Goal: Information Seeking & Learning: Understand process/instructions

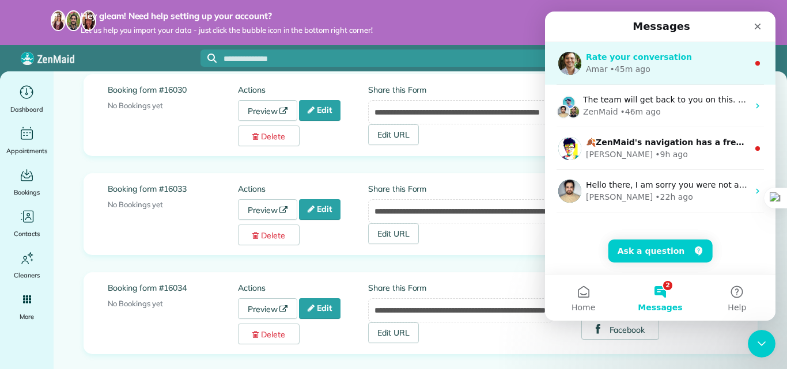
click at [624, 72] on div "• 45m ago" at bounding box center [630, 69] width 40 height 12
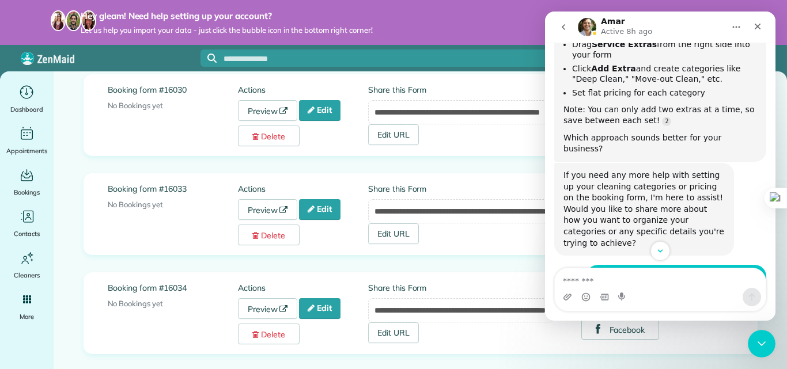
scroll to position [852, 0]
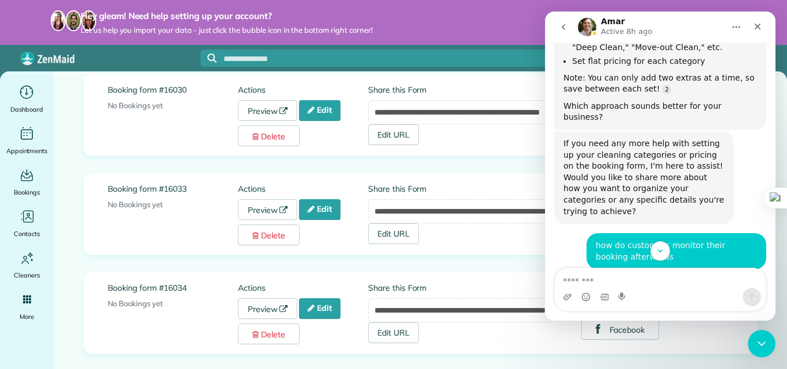
click at [563, 29] on icon "go back" at bounding box center [563, 27] width 3 height 6
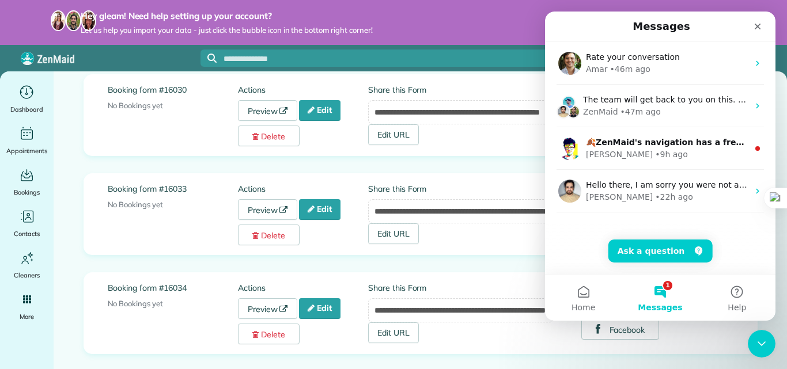
scroll to position [0, 0]
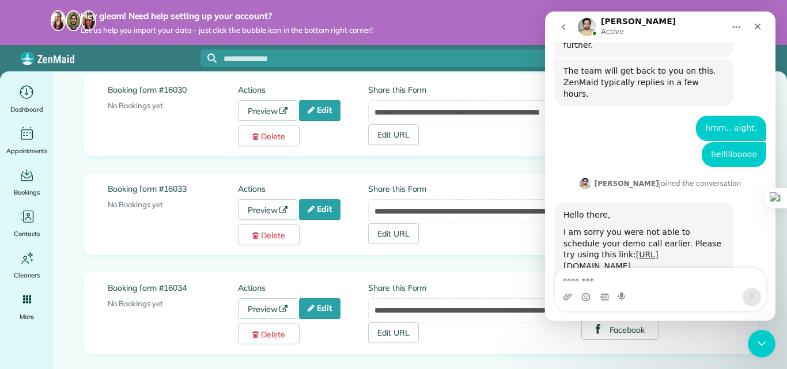
scroll to position [465, 0]
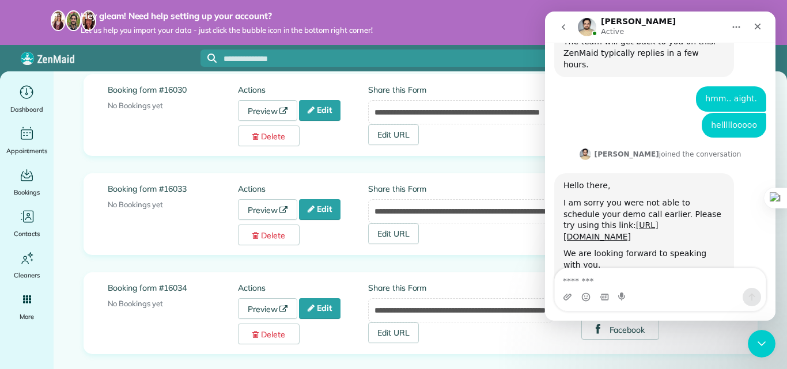
click at [563, 24] on icon "go back" at bounding box center [563, 26] width 9 height 9
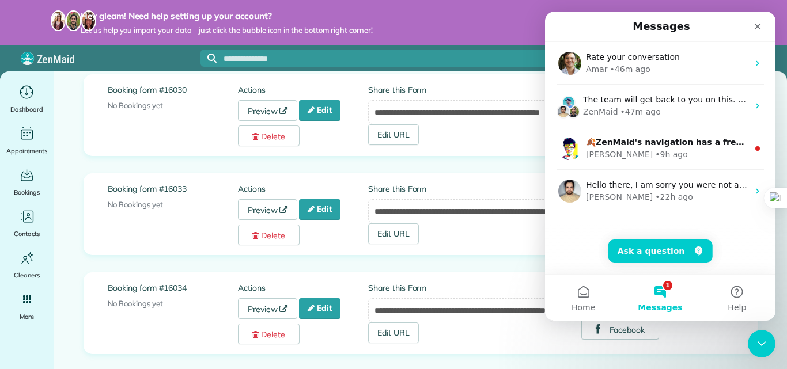
scroll to position [0, 0]
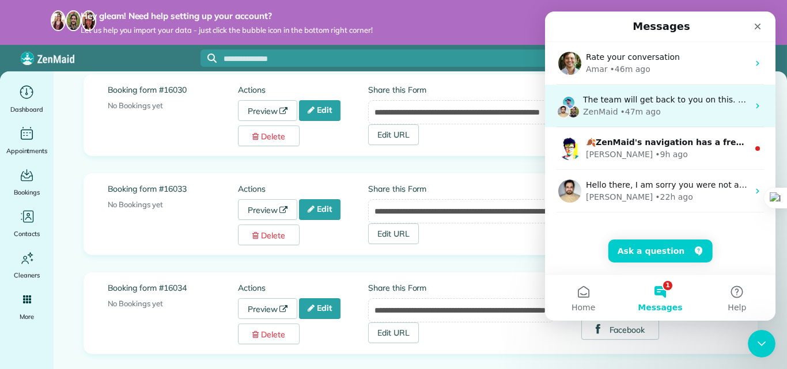
click at [683, 96] on span "The team will get back to you on this. ZenMaid typically replies in a few hours." at bounding box center [742, 99] width 318 height 9
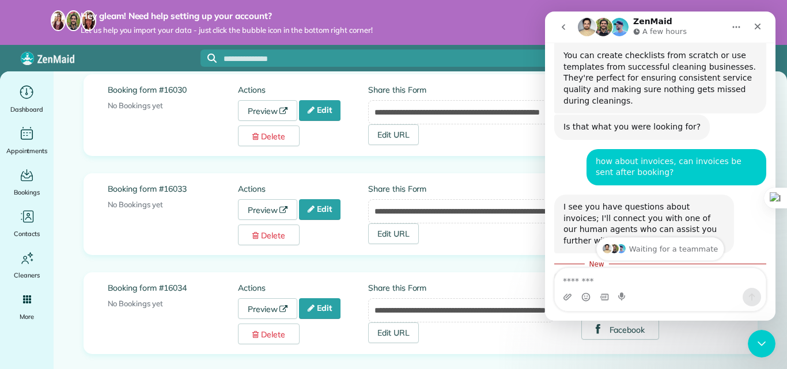
scroll to position [933, 0]
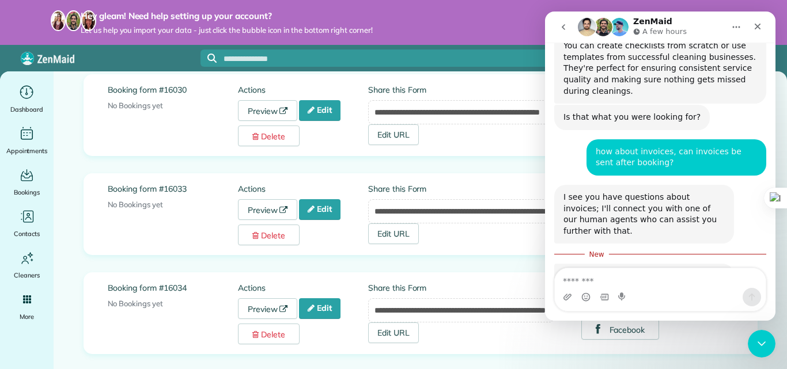
click at [604, 282] on textarea "Message…" at bounding box center [660, 278] width 211 height 20
type textarea "*****"
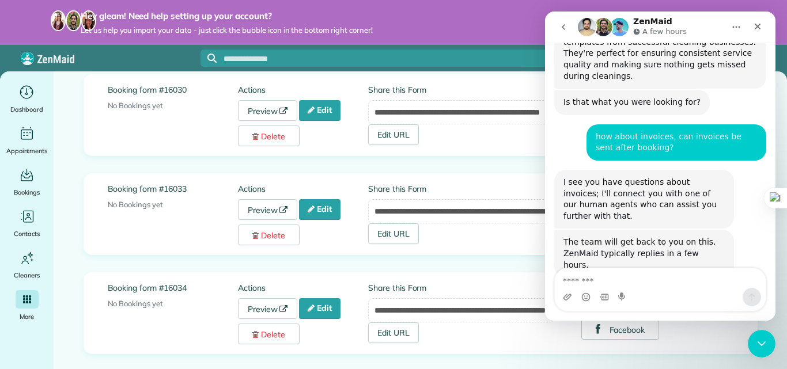
click at [26, 297] on icon "Main" at bounding box center [27, 300] width 8 height 8
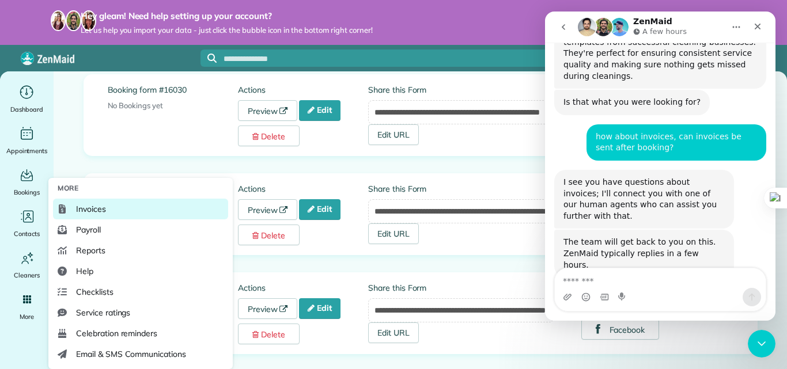
click at [113, 211] on link "Invoices" at bounding box center [140, 209] width 175 height 21
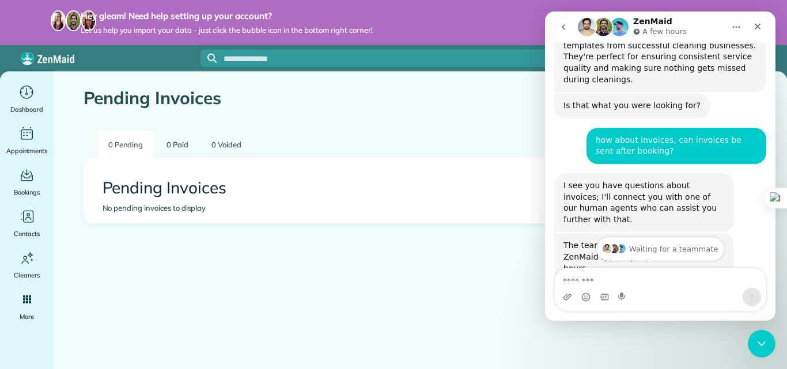
scroll to position [948, 0]
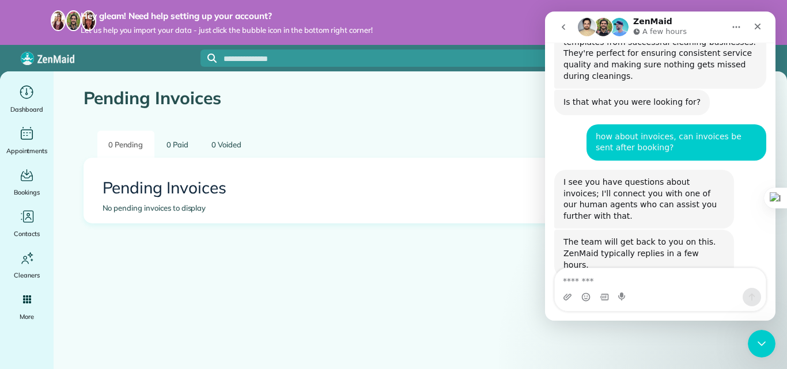
click at [561, 26] on icon "go back" at bounding box center [563, 26] width 9 height 9
click at [562, 29] on icon "go back" at bounding box center [563, 26] width 9 height 9
click at [563, 21] on button "go back" at bounding box center [563, 27] width 22 height 22
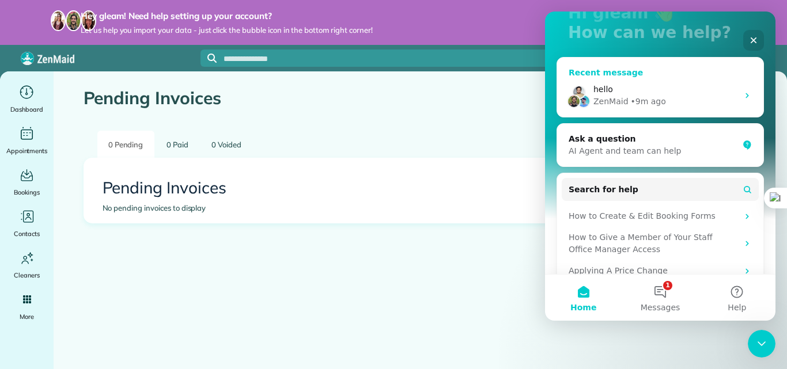
scroll to position [94, 0]
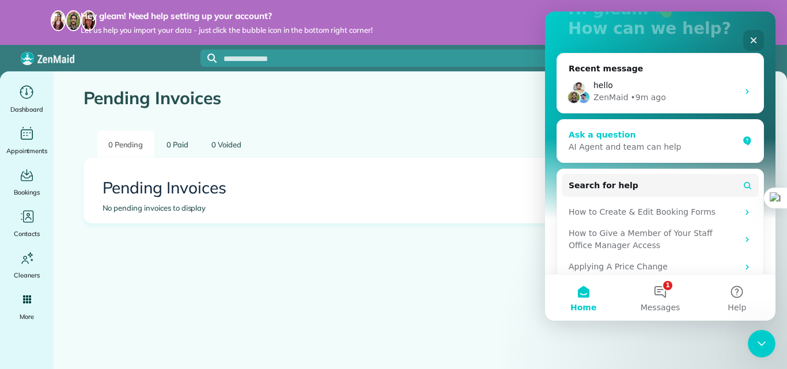
click at [626, 143] on div "AI Agent and team can help" at bounding box center [653, 147] width 169 height 12
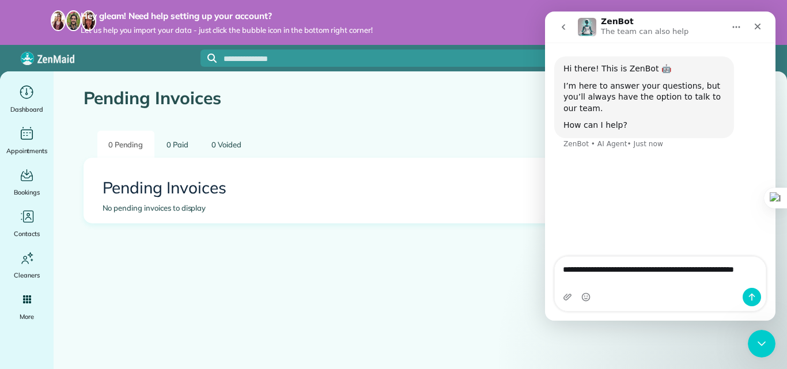
type textarea "**********"
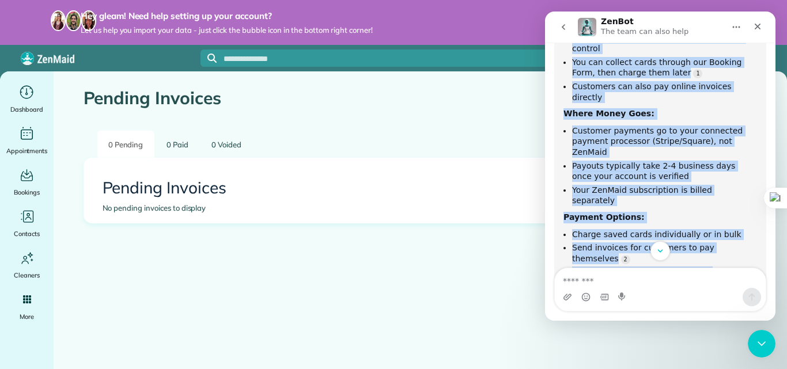
scroll to position [226, 0]
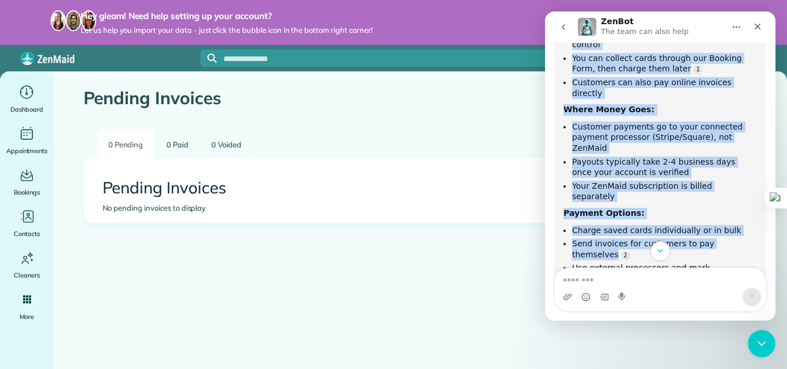
drag, startPoint x: 573, startPoint y: 112, endPoint x: 743, endPoint y: 185, distance: 185.8
click at [743, 185] on div "Here's how payments flow from customer to you: Payment Collection: Customers ca…" at bounding box center [660, 153] width 194 height 363
copy div "Customers can't be charged automatically - you manually process all payments fo…"
